Goal: Information Seeking & Learning: Learn about a topic

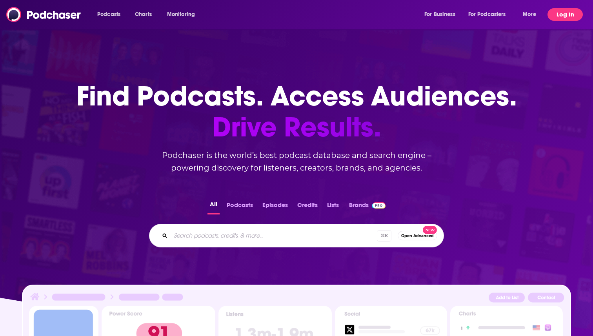
click at [564, 16] on button "Log In" at bounding box center [564, 14] width 35 height 13
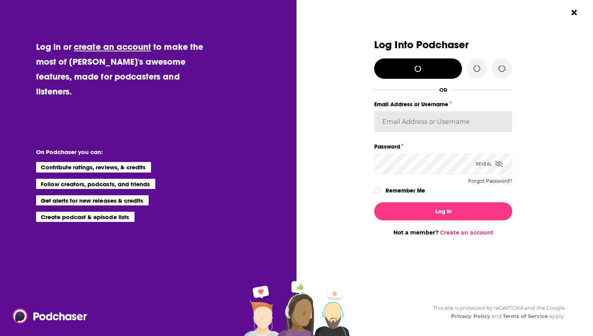
click at [416, 124] on input "Email Address or Username" at bounding box center [443, 121] width 138 height 21
click at [394, 117] on input "Email Address or Username" at bounding box center [443, 121] width 138 height 21
type input "[EMAIL_ADDRESS][DOMAIN_NAME]"
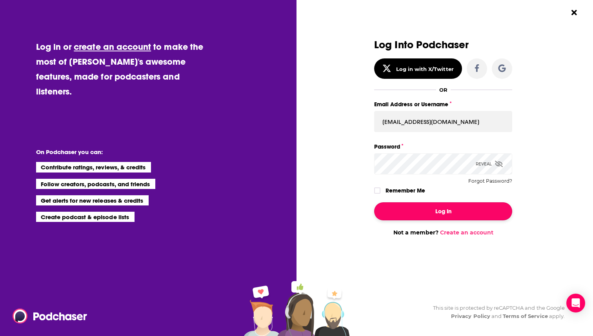
click at [398, 217] on button "Log In" at bounding box center [443, 211] width 138 height 18
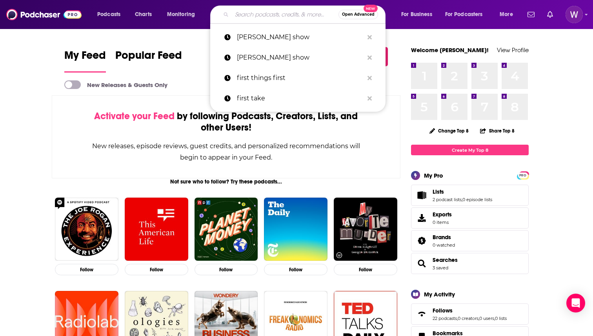
click at [277, 20] on input "Search podcasts, credits, & more..." at bounding box center [285, 14] width 107 height 13
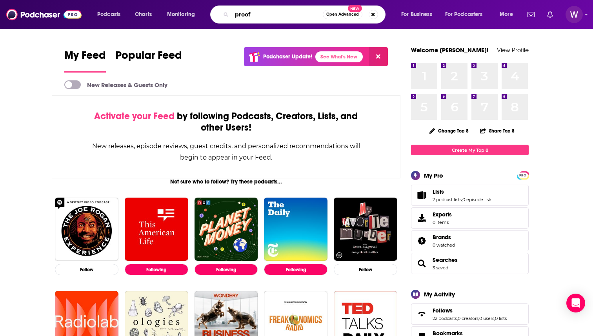
type input "proof"
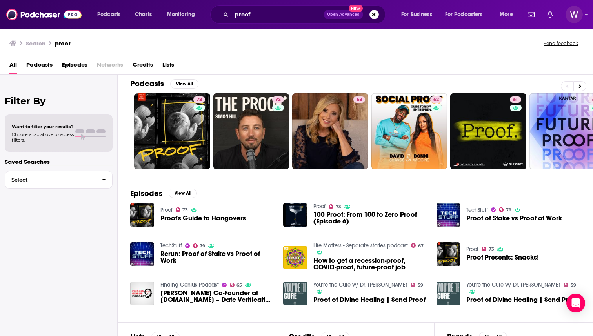
scroll to position [1, 0]
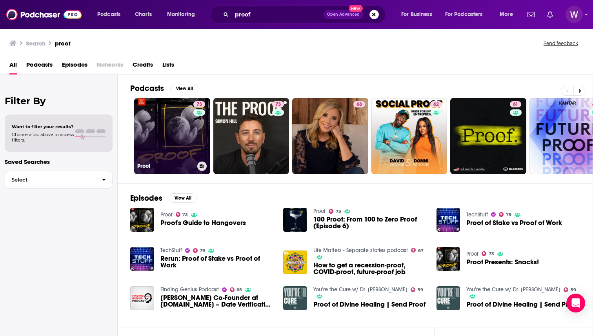
click at [171, 125] on link "73 Proof" at bounding box center [172, 136] width 76 height 76
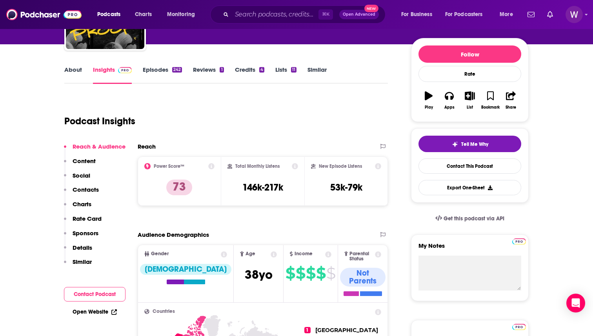
scroll to position [85, 0]
